Goal: Information Seeking & Learning: Find specific fact

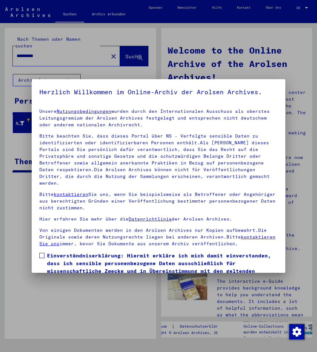
scroll to position [11, 0]
click at [42, 258] on span at bounding box center [41, 255] width 5 height 5
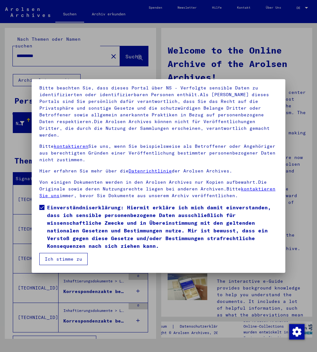
click at [66, 259] on button "Ich stimme zu" at bounding box center [63, 259] width 48 height 12
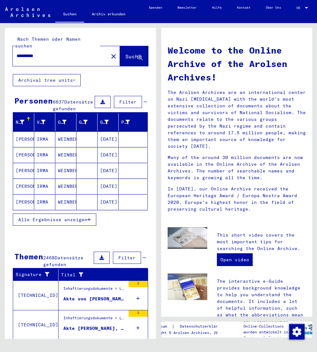
scroll to position [0, 58]
click at [299, 7] on span "DE" at bounding box center [300, 8] width 7 height 4
click at [293, 13] on span "English" at bounding box center [288, 13] width 22 height 6
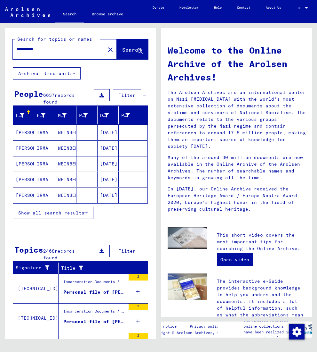
click at [17, 49] on input "**********" at bounding box center [57, 49] width 81 height 7
type input "**********"
click at [122, 49] on span "Search" at bounding box center [131, 49] width 19 height 6
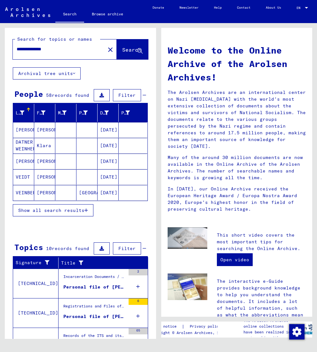
click at [48, 213] on span "Show all search results" at bounding box center [51, 210] width 66 height 6
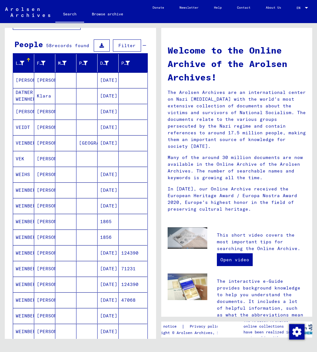
scroll to position [51, 0]
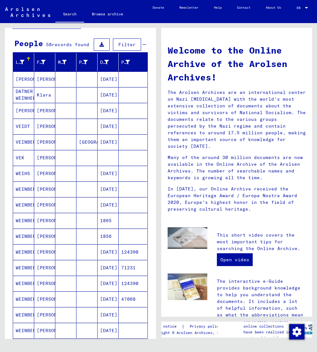
click at [104, 211] on mat-cell "[DATE]" at bounding box center [108, 204] width 21 height 15
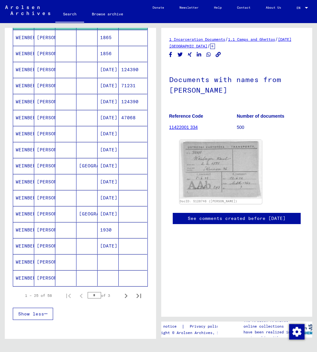
scroll to position [237, 0]
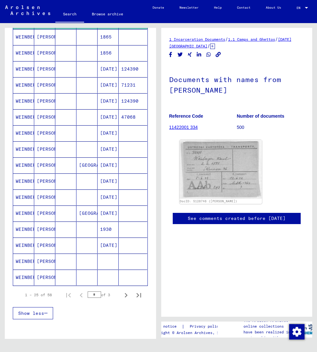
click at [101, 250] on mat-cell "[DATE]" at bounding box center [108, 245] width 21 height 16
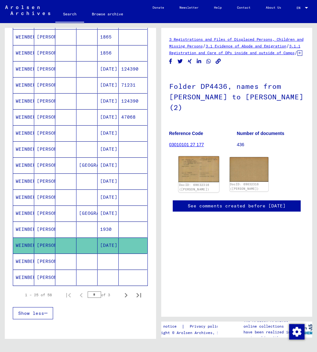
click at [197, 182] on img at bounding box center [198, 169] width 41 height 26
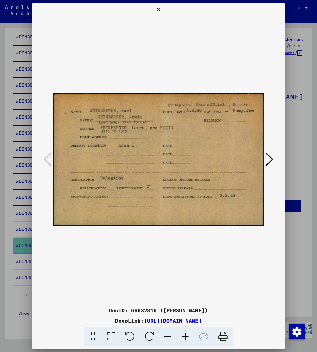
click at [162, 9] on icon at bounding box center [158, 10] width 7 height 8
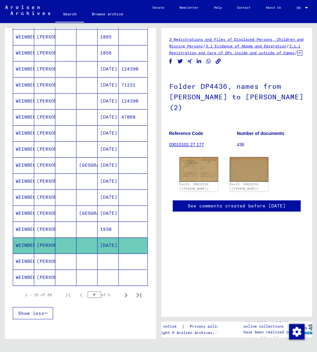
click at [52, 269] on mat-cell "[PERSON_NAME]" at bounding box center [44, 261] width 21 height 16
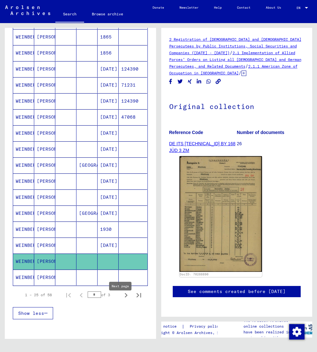
click at [124, 299] on icon "Next page" at bounding box center [126, 294] width 9 height 9
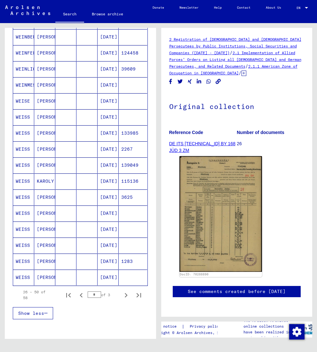
click at [108, 172] on mat-cell "[DATE]" at bounding box center [108, 165] width 21 height 16
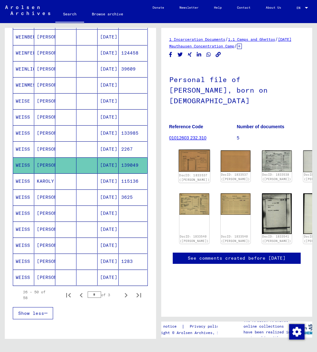
click at [195, 162] on img at bounding box center [194, 161] width 31 height 22
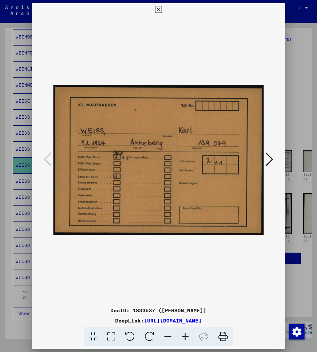
click at [162, 10] on icon at bounding box center [158, 10] width 7 height 8
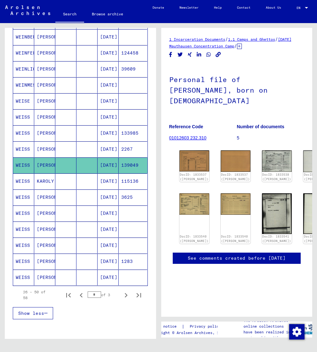
click at [99, 205] on mat-cell "[DATE]" at bounding box center [108, 197] width 21 height 16
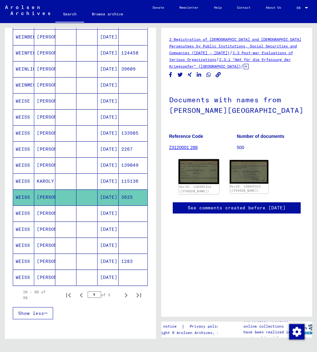
click at [214, 184] on img at bounding box center [198, 171] width 41 height 25
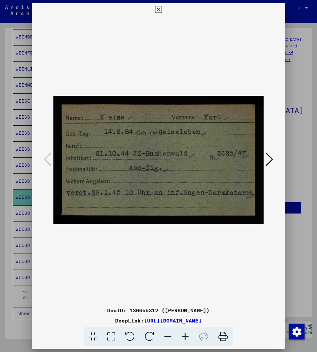
click at [162, 9] on icon at bounding box center [158, 10] width 7 height 8
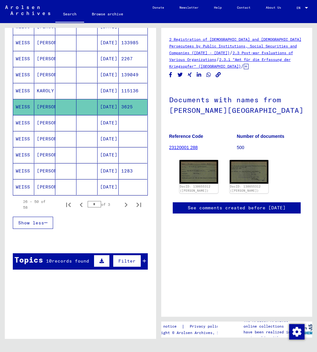
scroll to position [328, 0]
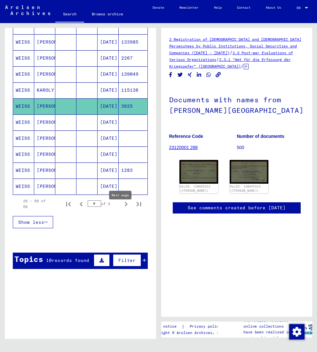
click at [125, 208] on icon "Next page" at bounding box center [126, 203] width 9 height 9
type input "*"
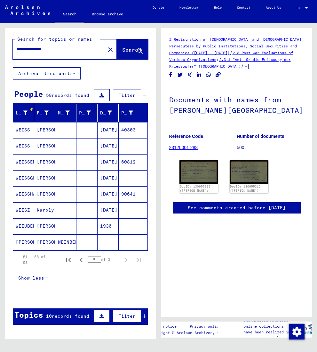
scroll to position [0, 0]
drag, startPoint x: 29, startPoint y: 51, endPoint x: 14, endPoint y: 52, distance: 15.1
click at [14, 51] on div "**********" at bounding box center [57, 49] width 89 height 14
type input "**********"
click at [122, 52] on span "Search" at bounding box center [131, 49] width 19 height 6
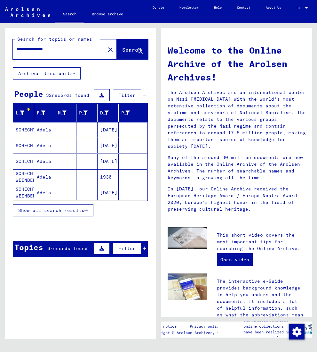
click at [53, 213] on span "Show all search results" at bounding box center [51, 210] width 66 height 6
